Goal: Task Accomplishment & Management: Use online tool/utility

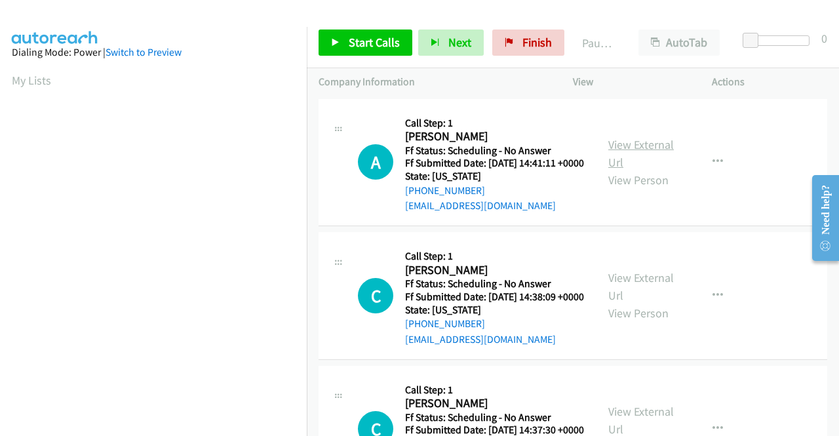
click at [623, 156] on link "View External Url" at bounding box center [641, 153] width 66 height 33
click at [340, 47] on link "Start Calls" at bounding box center [366, 43] width 94 height 26
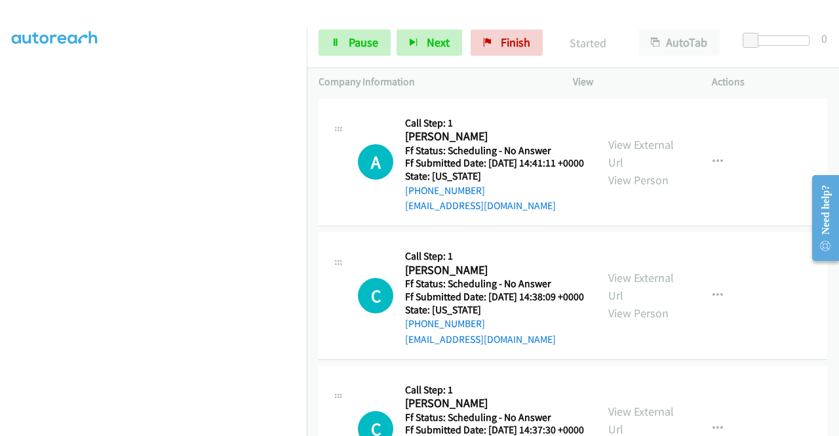
scroll to position [299, 0]
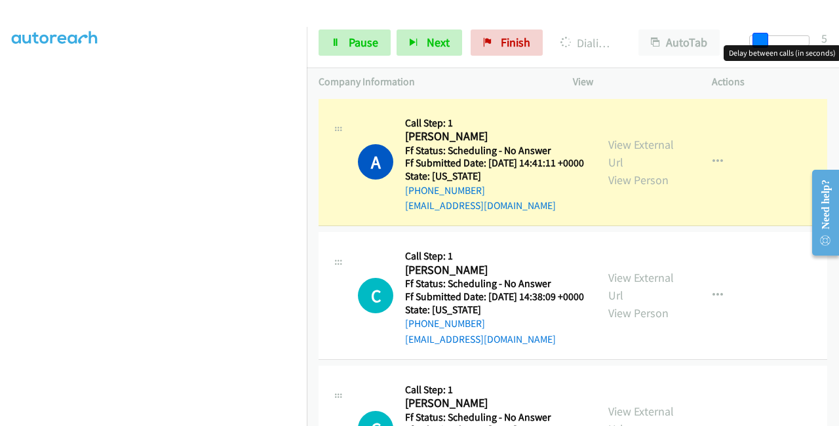
drag, startPoint x: 749, startPoint y: 39, endPoint x: 759, endPoint y: 47, distance: 12.6
click at [759, 47] on body "Start Calls Pause Next Finish Dialing [PERSON_NAME] AutoTab AutoTab 5 Company I…" at bounding box center [419, 31] width 839 height 62
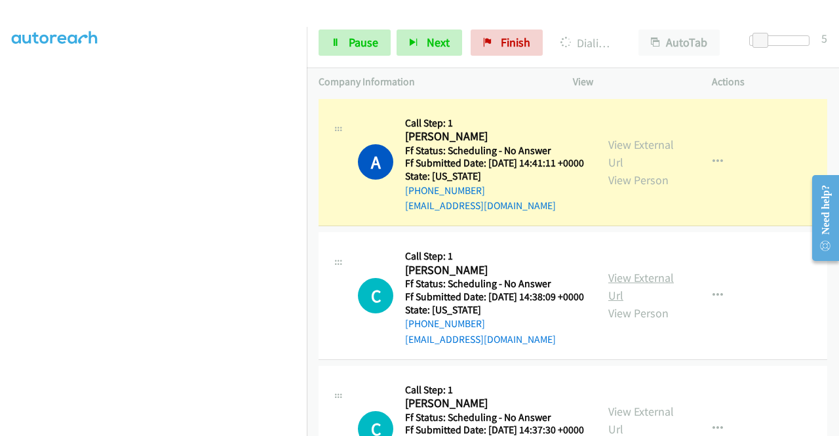
click at [637, 298] on link "View External Url" at bounding box center [641, 286] width 66 height 33
click at [346, 56] on div "Start Calls Pause Next Finish Dialing [PERSON_NAME] AutoTab AutoTab 5" at bounding box center [573, 43] width 532 height 50
click at [353, 43] on span "Pause" at bounding box center [364, 42] width 30 height 15
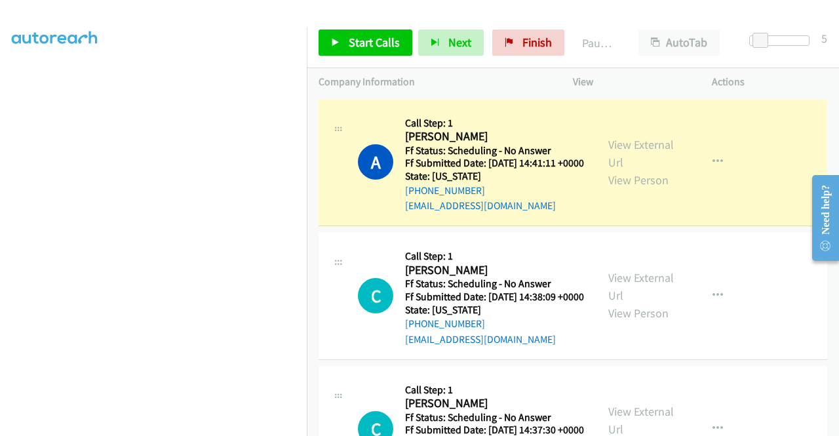
scroll to position [0, 0]
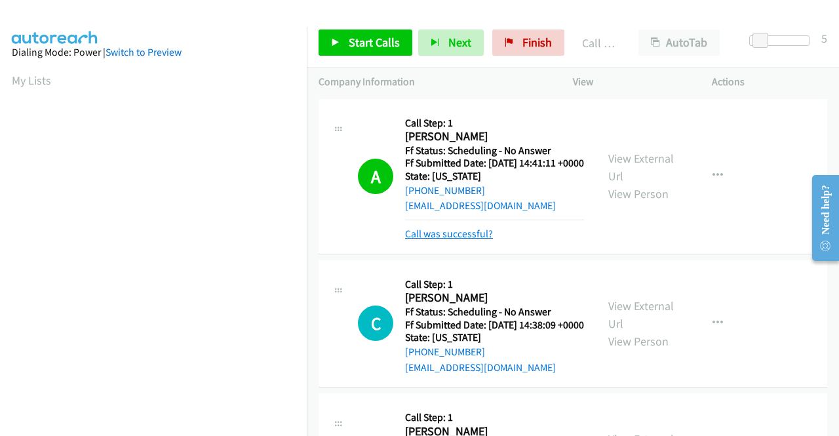
click at [459, 240] on link "Call was successful?" at bounding box center [449, 234] width 88 height 12
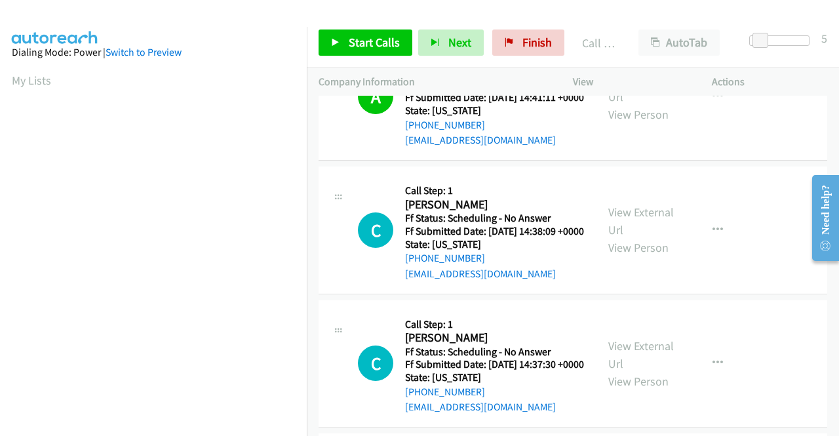
scroll to position [131, 0]
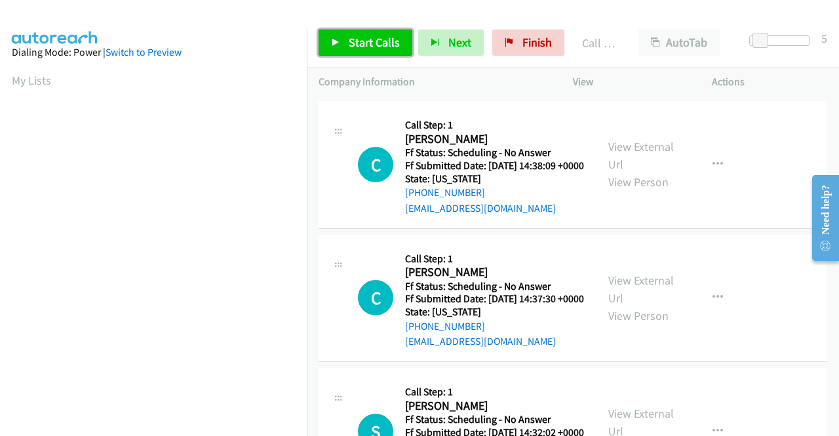
click at [368, 44] on span "Start Calls" at bounding box center [374, 42] width 51 height 15
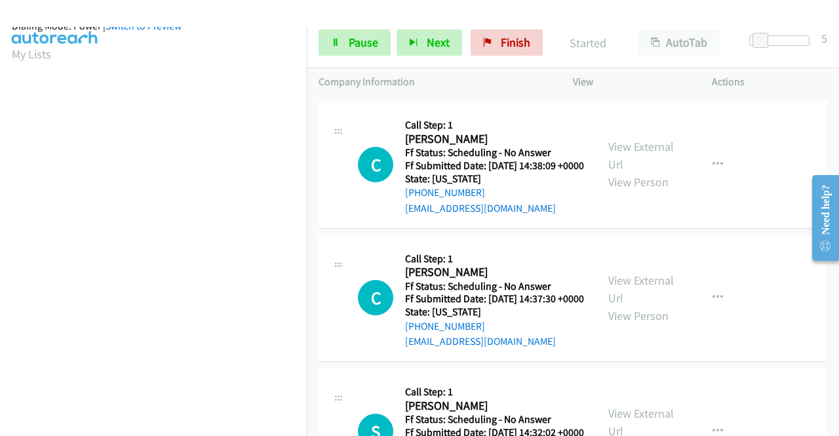
scroll to position [299, 0]
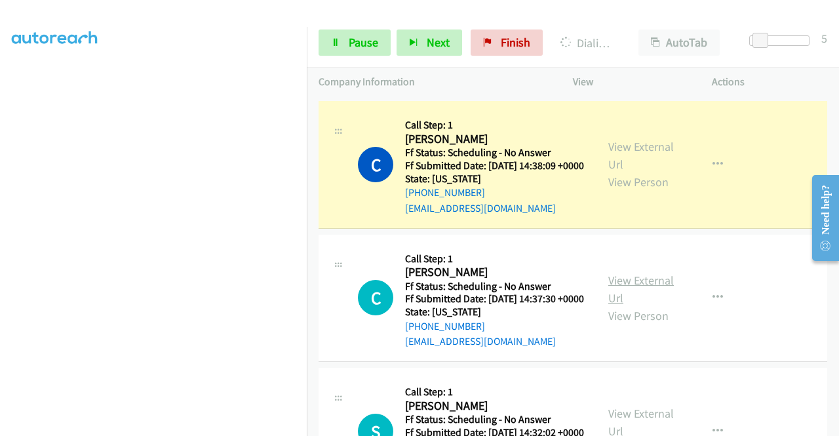
click at [612, 306] on link "View External Url" at bounding box center [641, 289] width 66 height 33
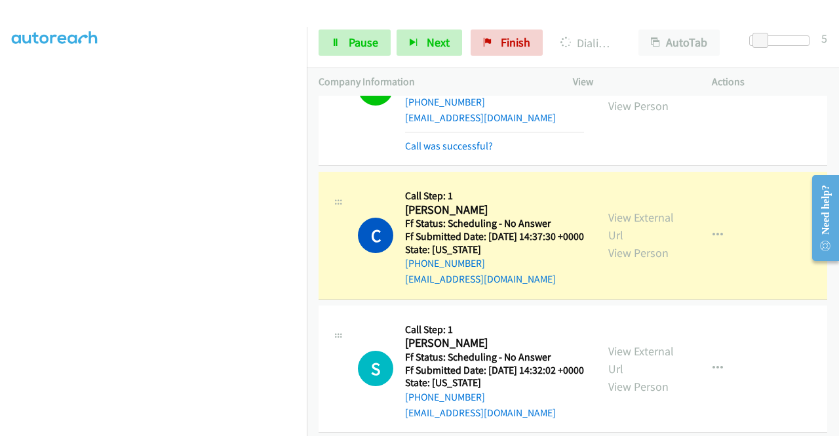
scroll to position [262, 0]
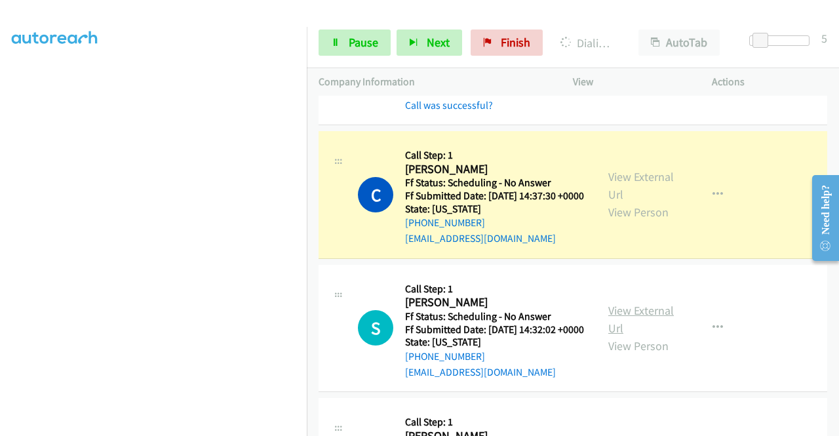
click at [627, 336] on link "View External Url" at bounding box center [641, 319] width 66 height 33
click at [345, 46] on link "Pause" at bounding box center [355, 43] width 72 height 26
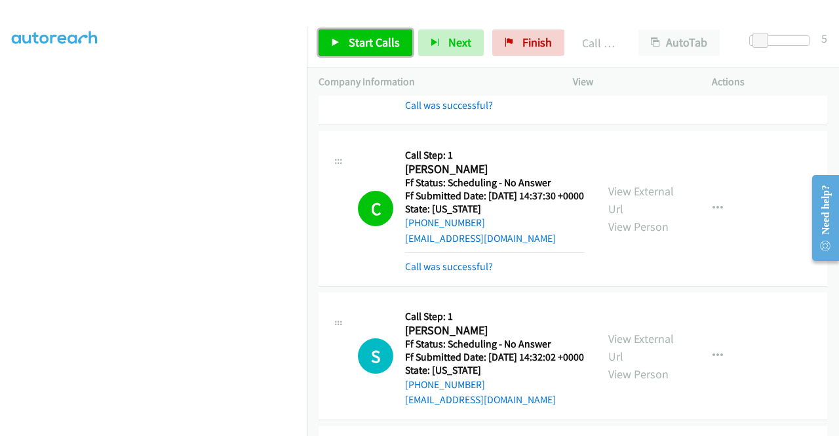
click at [383, 43] on span "Start Calls" at bounding box center [374, 42] width 51 height 15
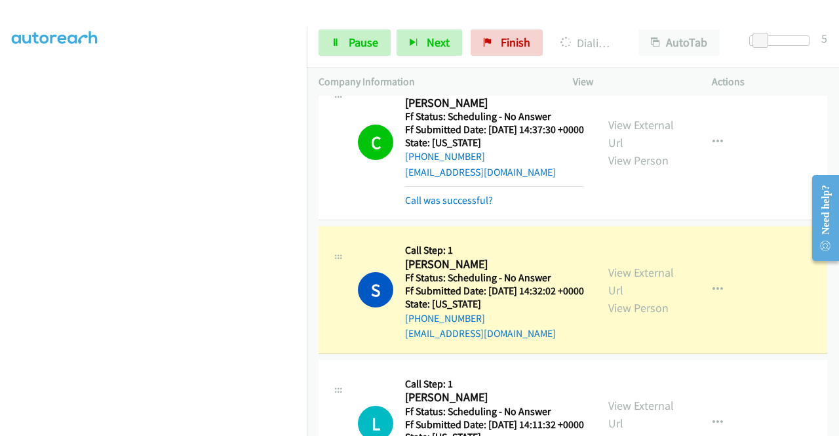
scroll to position [459, 0]
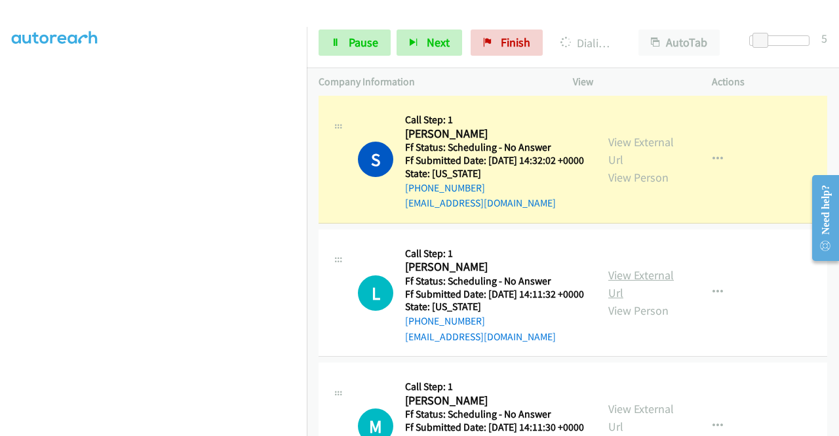
click at [625, 300] on link "View External Url" at bounding box center [641, 283] width 66 height 33
click at [359, 46] on span "Pause" at bounding box center [364, 42] width 30 height 15
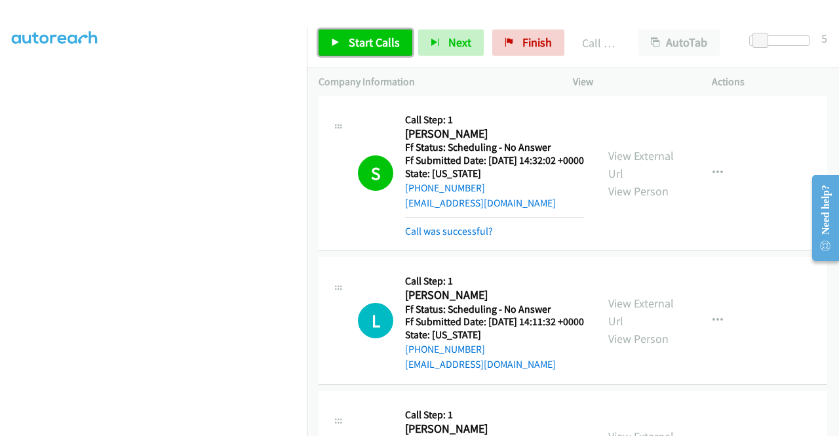
click at [355, 43] on span "Start Calls" at bounding box center [374, 42] width 51 height 15
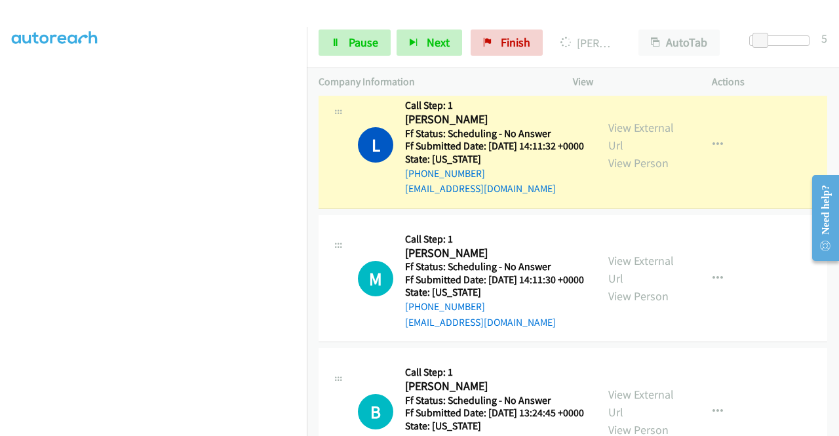
scroll to position [656, 0]
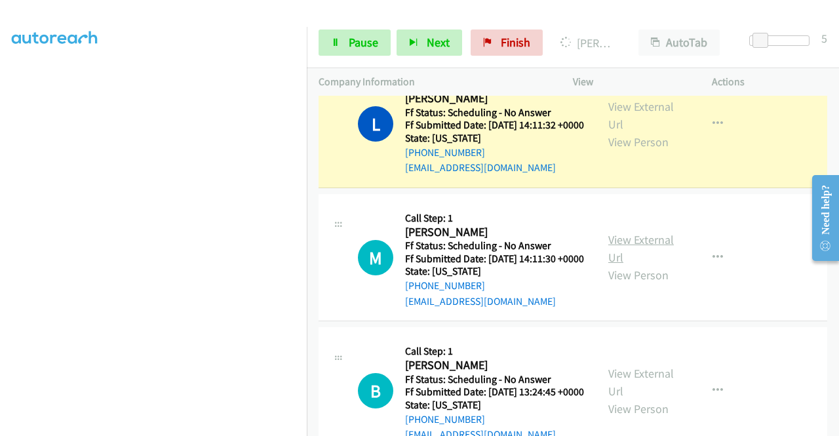
click at [612, 265] on link "View External Url" at bounding box center [641, 248] width 66 height 33
click at [357, 32] on link "Pause" at bounding box center [355, 43] width 72 height 26
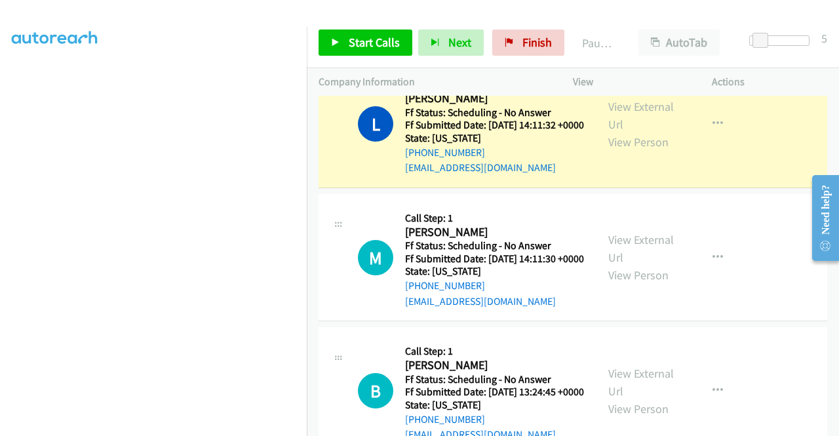
scroll to position [299, 0]
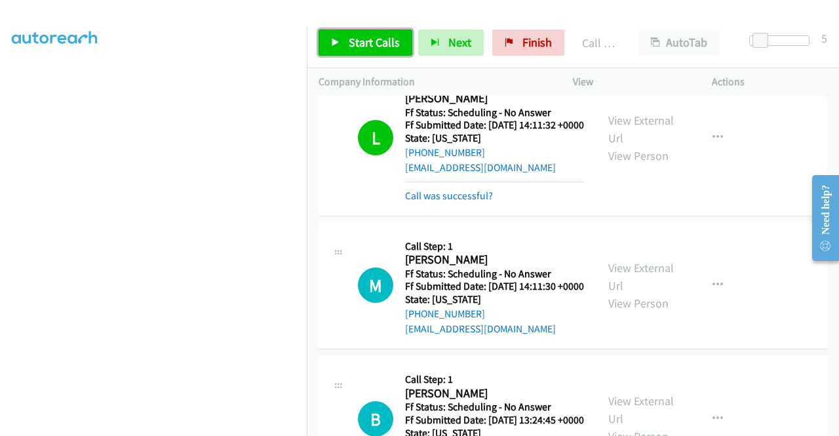
click at [374, 46] on span "Start Calls" at bounding box center [374, 42] width 51 height 15
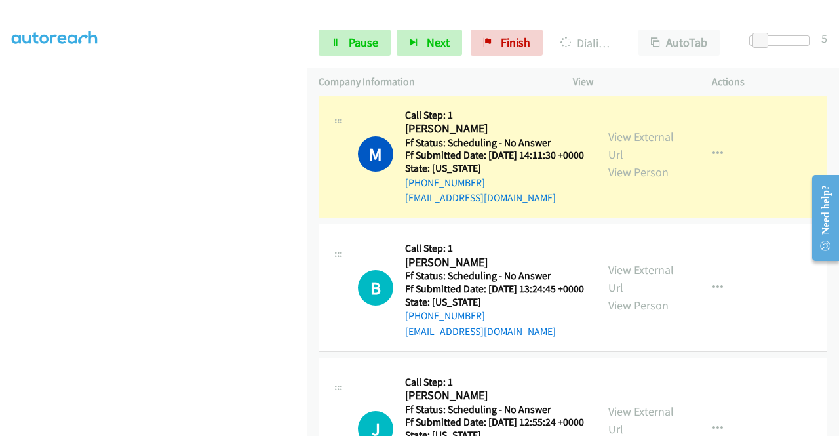
scroll to position [852, 0]
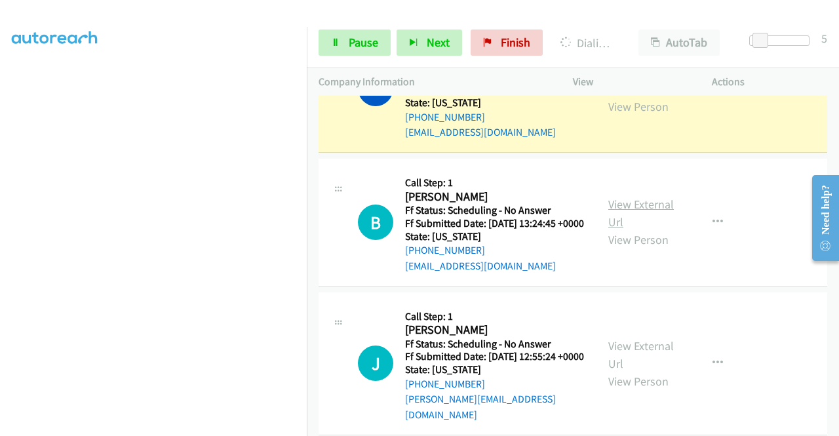
click at [660, 229] on link "View External Url" at bounding box center [641, 213] width 66 height 33
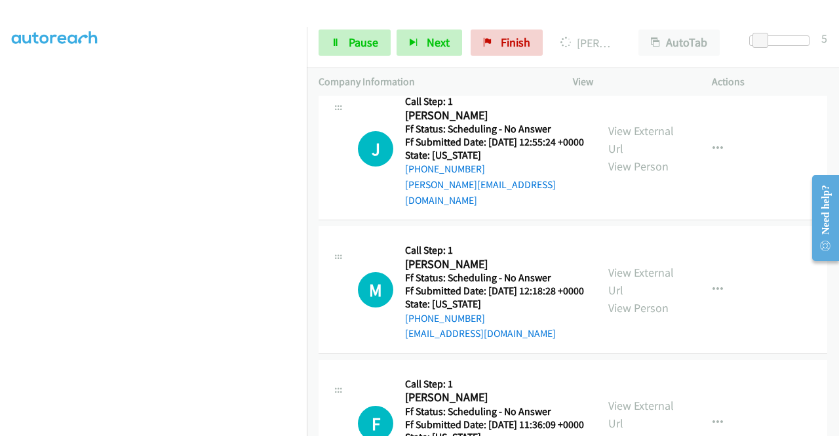
scroll to position [1115, 0]
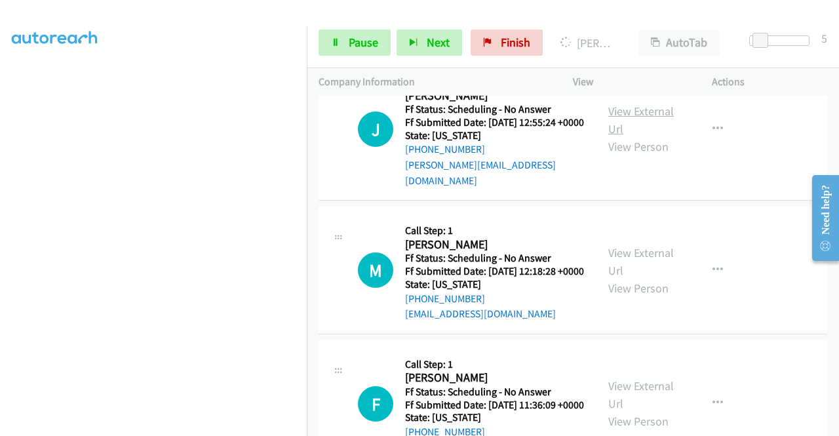
click at [623, 136] on link "View External Url" at bounding box center [641, 120] width 66 height 33
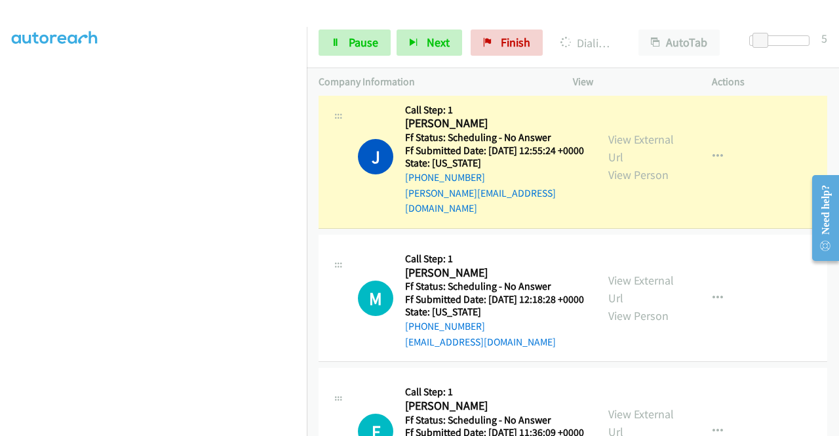
scroll to position [1246, 0]
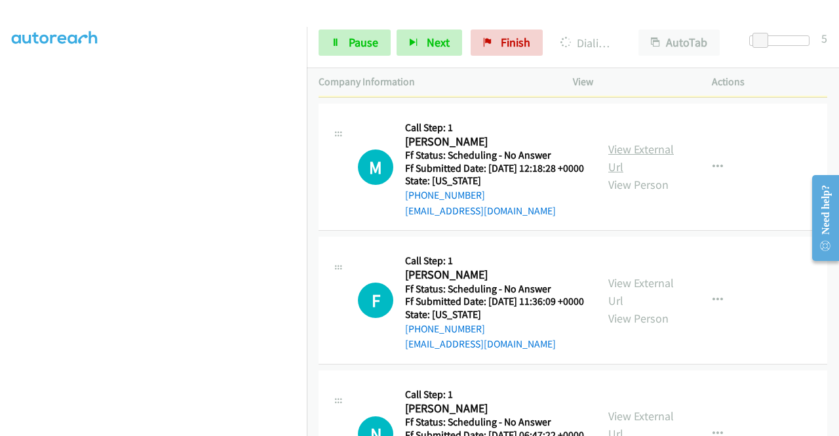
click at [616, 174] on link "View External Url" at bounding box center [641, 158] width 66 height 33
click at [361, 53] on link "Pause" at bounding box center [355, 43] width 72 height 26
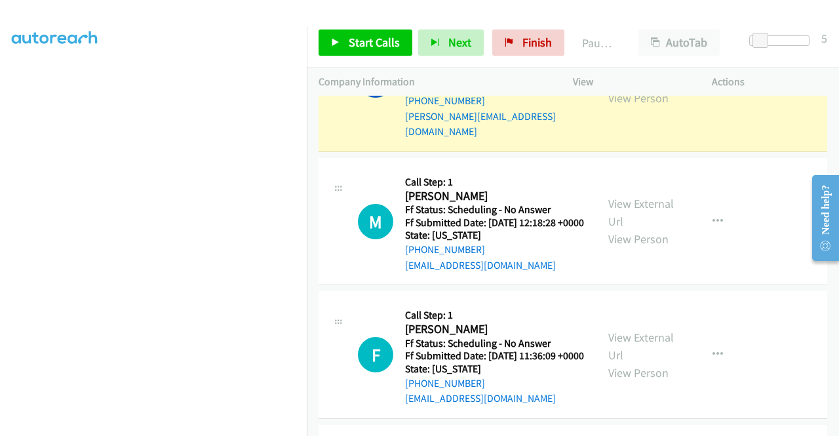
scroll to position [1115, 0]
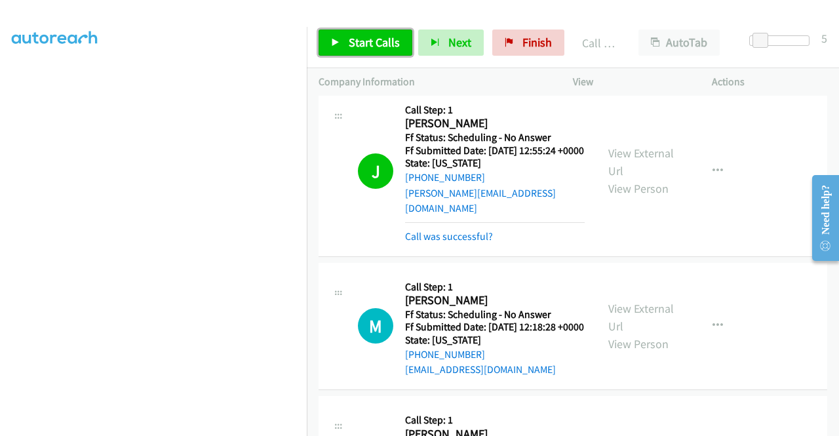
click at [362, 35] on span "Start Calls" at bounding box center [374, 42] width 51 height 15
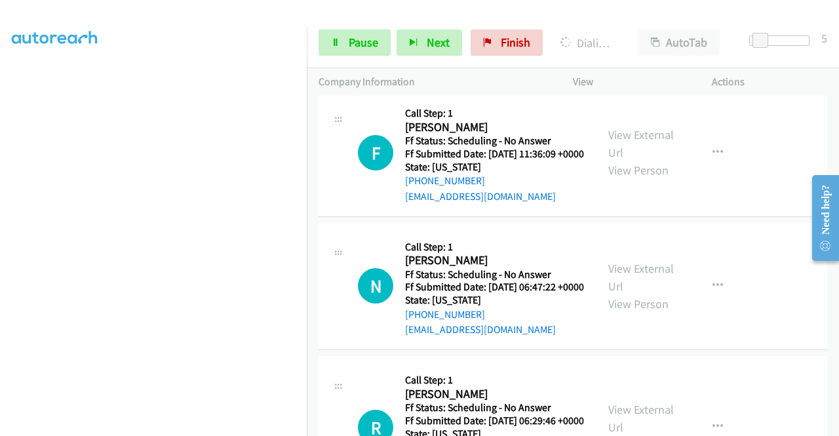
scroll to position [1442, 0]
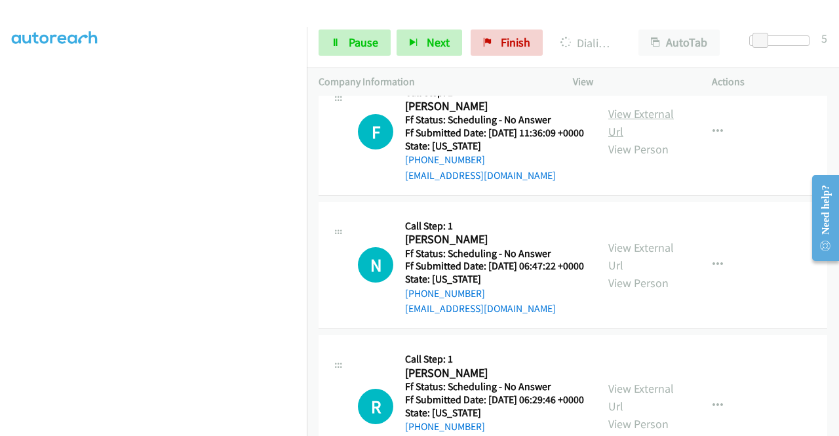
click at [608, 139] on link "View External Url" at bounding box center [641, 122] width 66 height 33
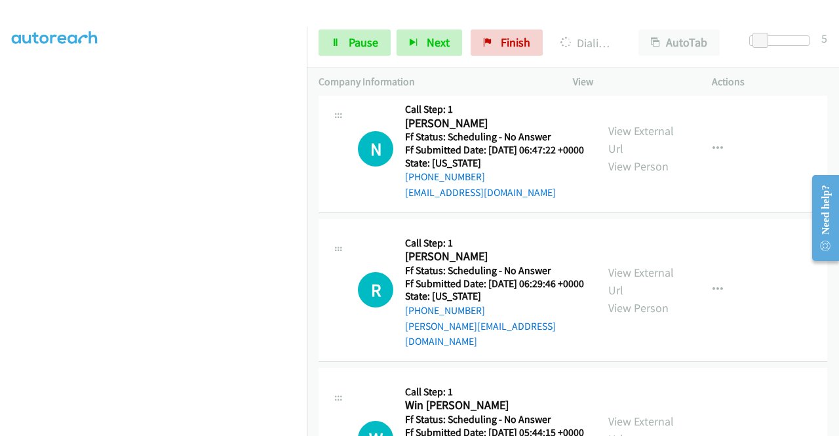
scroll to position [1587, 0]
click at [623, 155] on link "View External Url" at bounding box center [641, 139] width 66 height 33
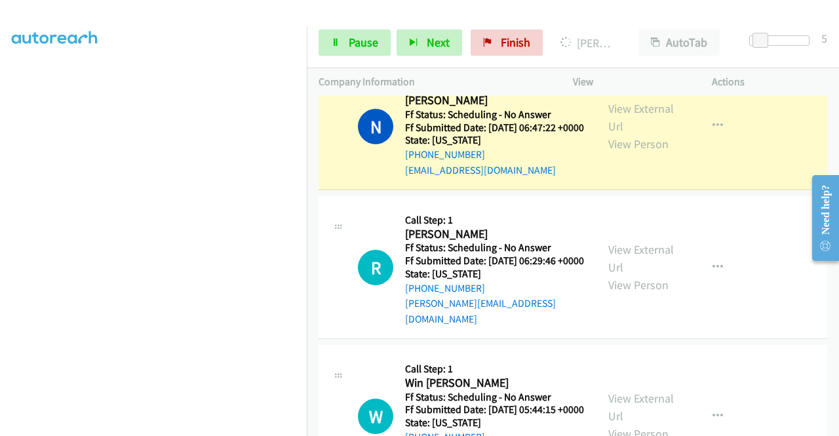
scroll to position [1667, 0]
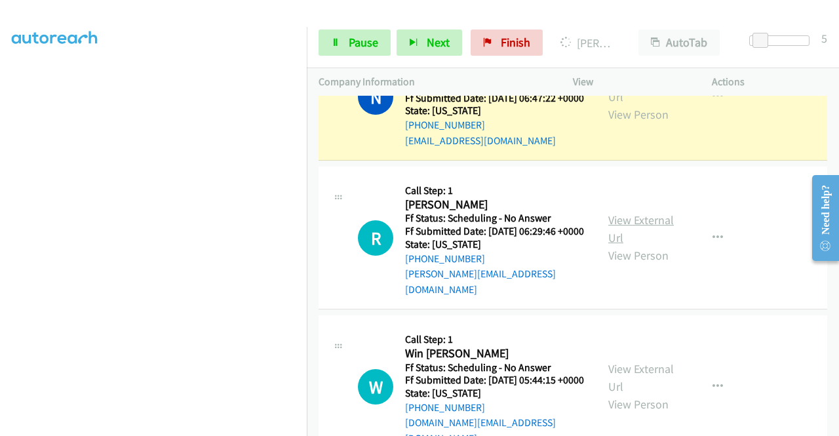
click at [620, 245] on link "View External Url" at bounding box center [641, 228] width 66 height 33
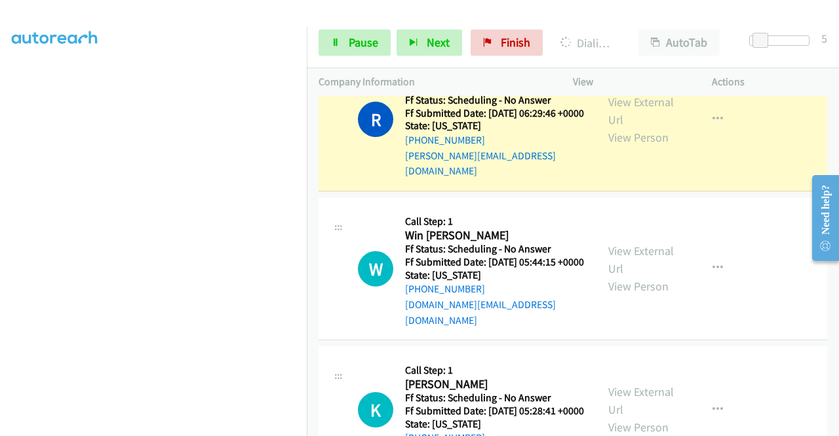
scroll to position [1863, 0]
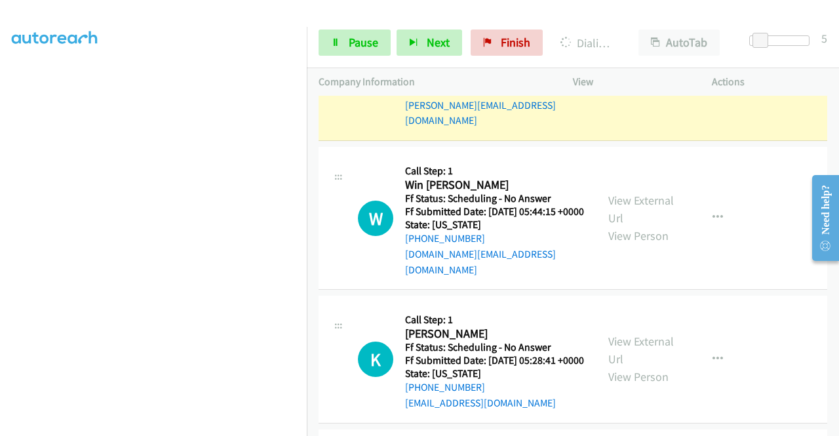
click at [648, 245] on div "View External Url View Person" at bounding box center [642, 217] width 68 height 53
click at [646, 226] on link "View External Url" at bounding box center [641, 209] width 66 height 33
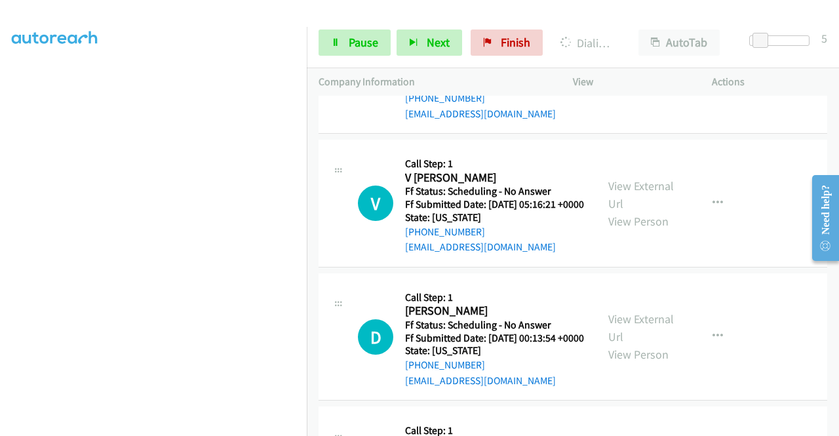
scroll to position [2191, 0]
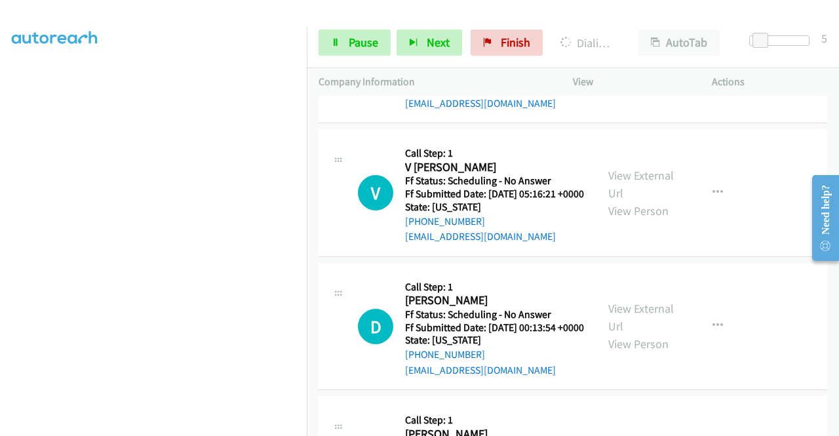
click at [634, 67] on link "View External Url" at bounding box center [641, 50] width 66 height 33
click at [361, 38] on span "Pause" at bounding box center [364, 42] width 30 height 15
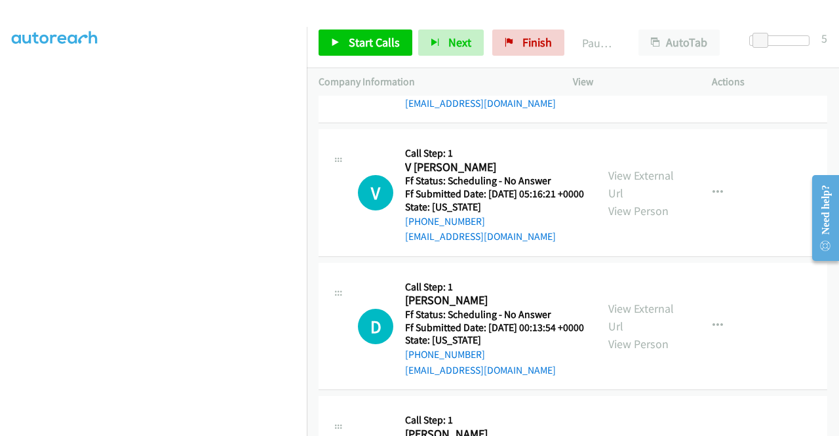
scroll to position [299, 0]
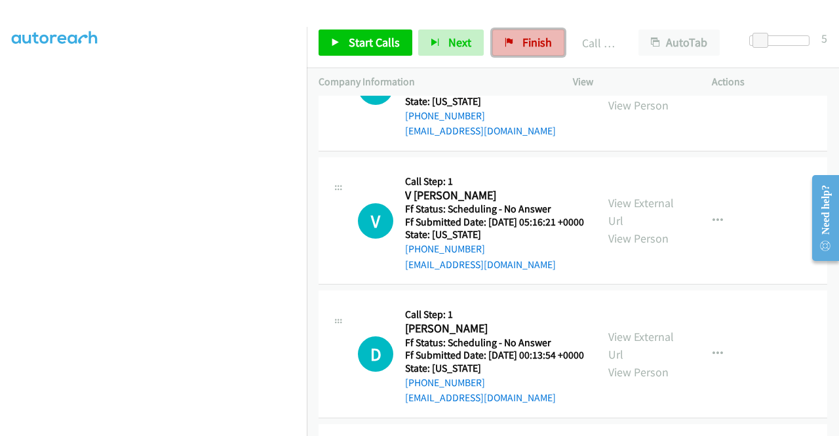
click at [535, 38] on span "Finish" at bounding box center [538, 42] width 30 height 15
